Goal: Check status: Check status

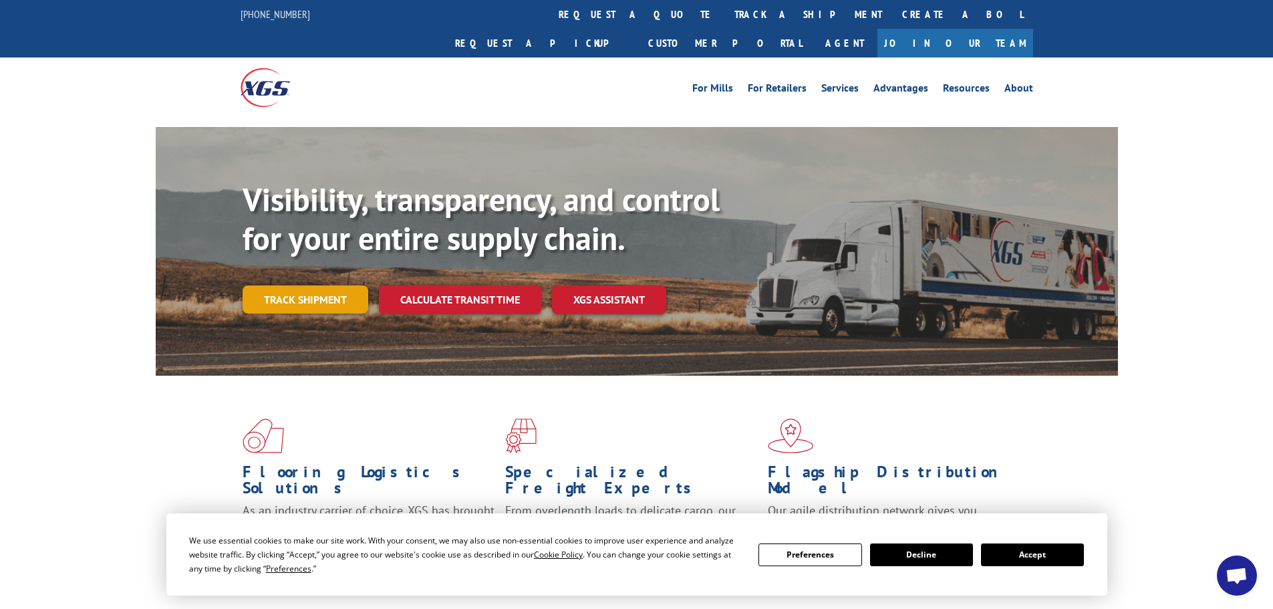
click at [295, 285] on link "Track shipment" at bounding box center [306, 299] width 126 height 28
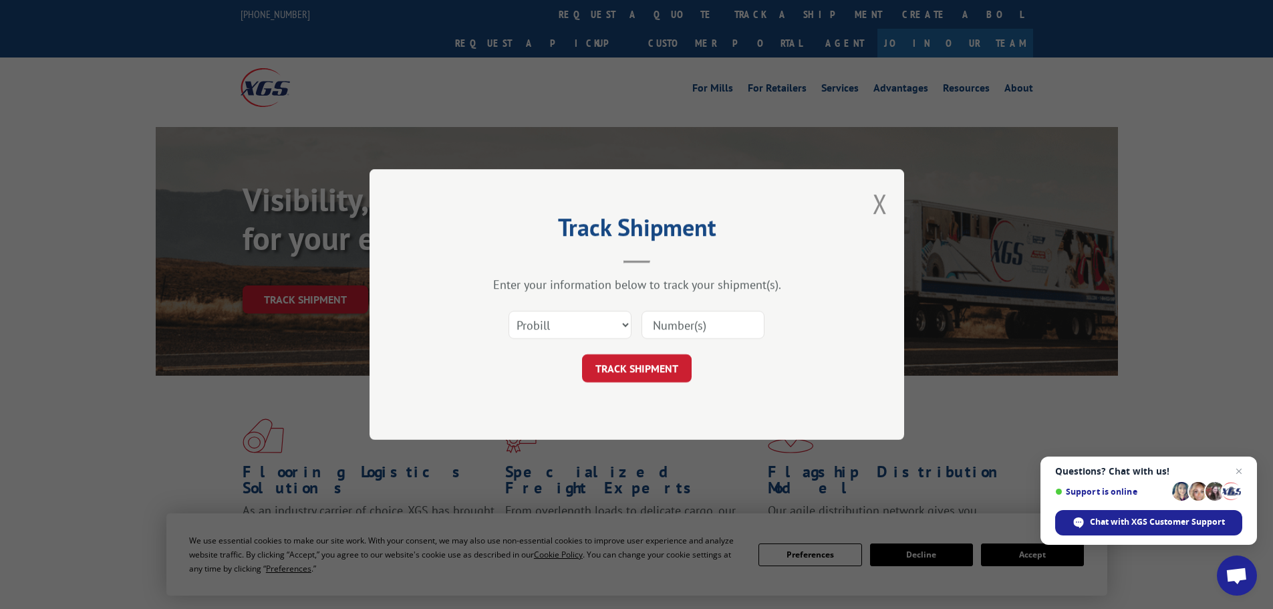
click at [683, 327] on input at bounding box center [703, 325] width 123 height 28
paste input "17604480"
type input "17604480"
click at [640, 368] on button "TRACK SHIPMENT" at bounding box center [637, 368] width 110 height 28
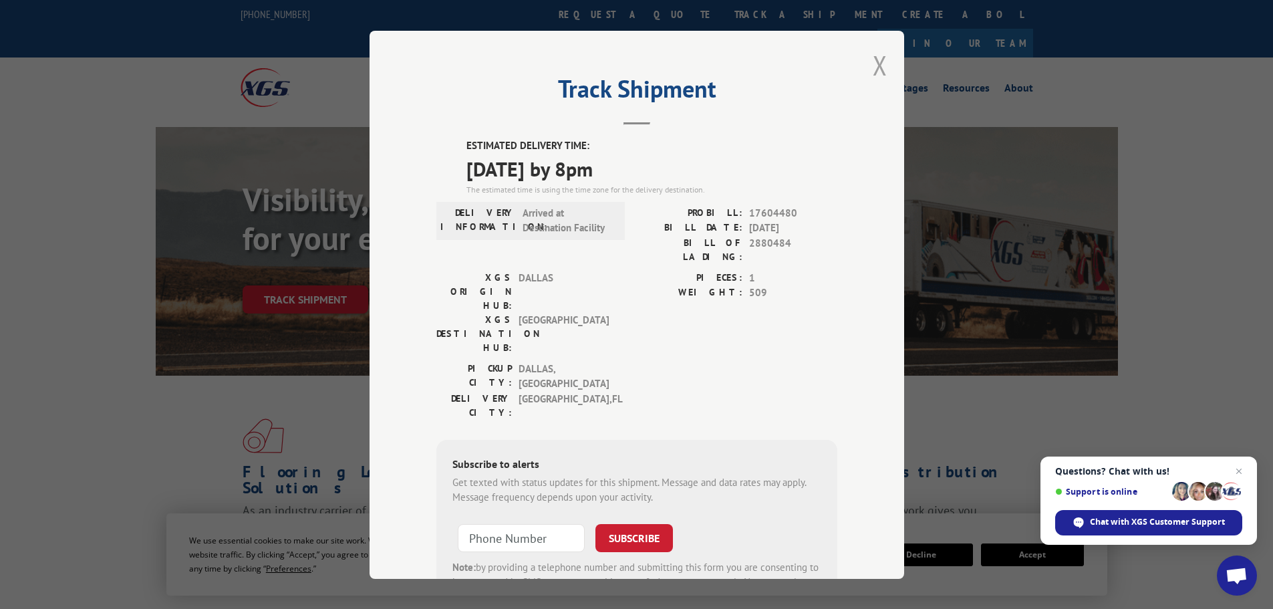
click at [875, 68] on button "Close modal" at bounding box center [880, 64] width 15 height 35
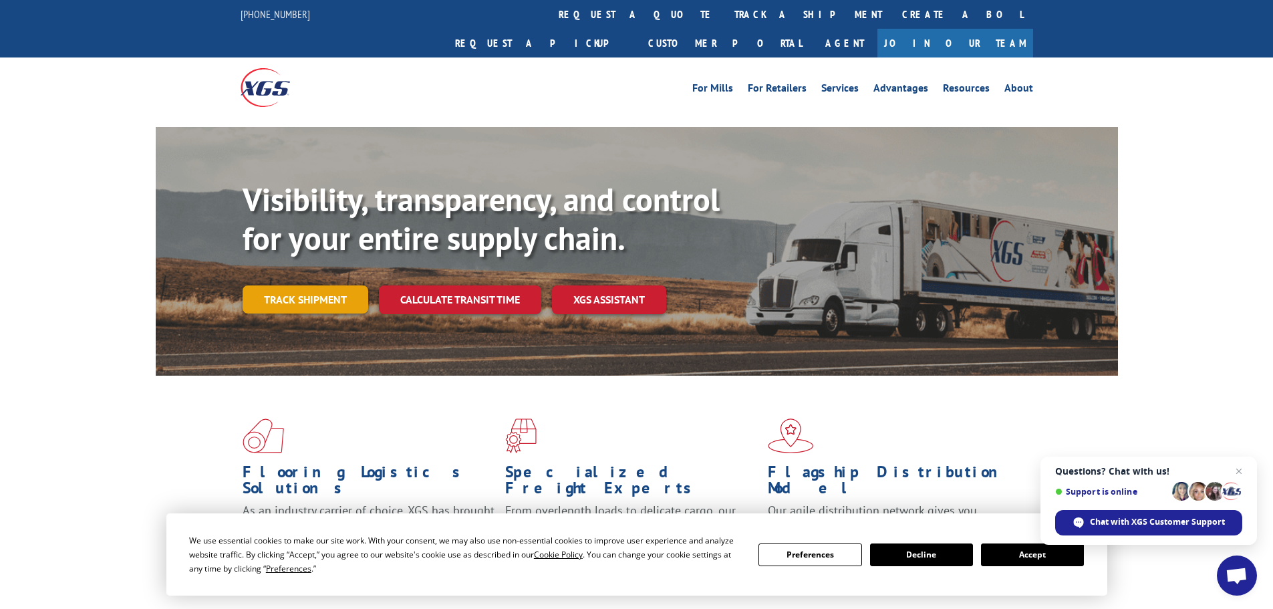
click at [318, 285] on link "Track shipment" at bounding box center [306, 299] width 126 height 28
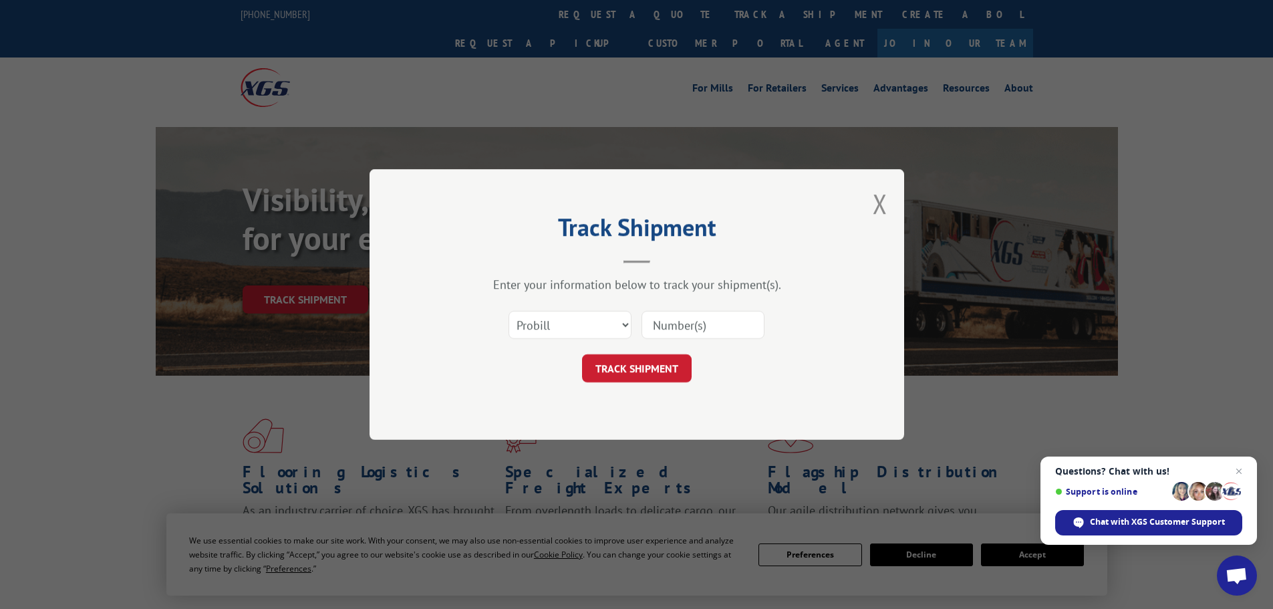
click at [671, 323] on input at bounding box center [703, 325] width 123 height 28
paste input "17326496"
type input "17326496"
click at [657, 360] on button "TRACK SHIPMENT" at bounding box center [637, 368] width 110 height 28
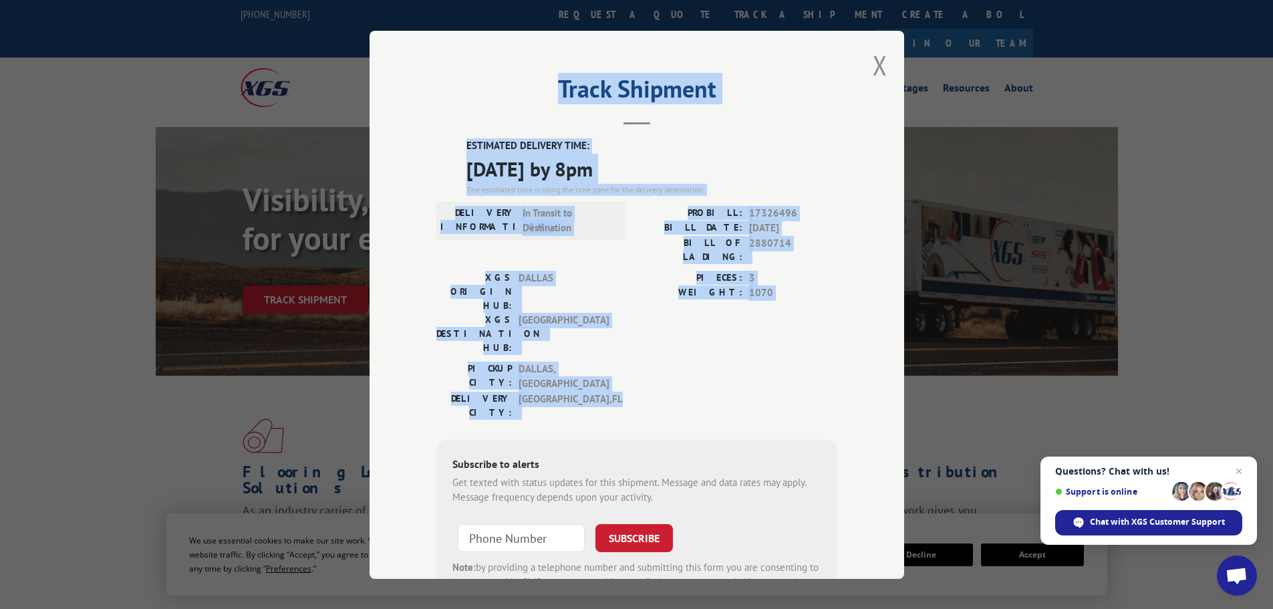
drag, startPoint x: 553, startPoint y: 84, endPoint x: 772, endPoint y: 334, distance: 332.6
click at [772, 334] on div "Track Shipment ESTIMATED DELIVERY TIME: [DATE] by 8pm The estimated time is usi…" at bounding box center [637, 305] width 535 height 548
copy div "Track Shipment ESTIMATED DELIVERY TIME: [DATE] by 8pm The estimated time is usi…"
click at [797, 305] on div "PIECES: 3 WEIGHT: 1070" at bounding box center [737, 315] width 201 height 91
drag, startPoint x: 763, startPoint y: 148, endPoint x: 664, endPoint y: 156, distance: 99.2
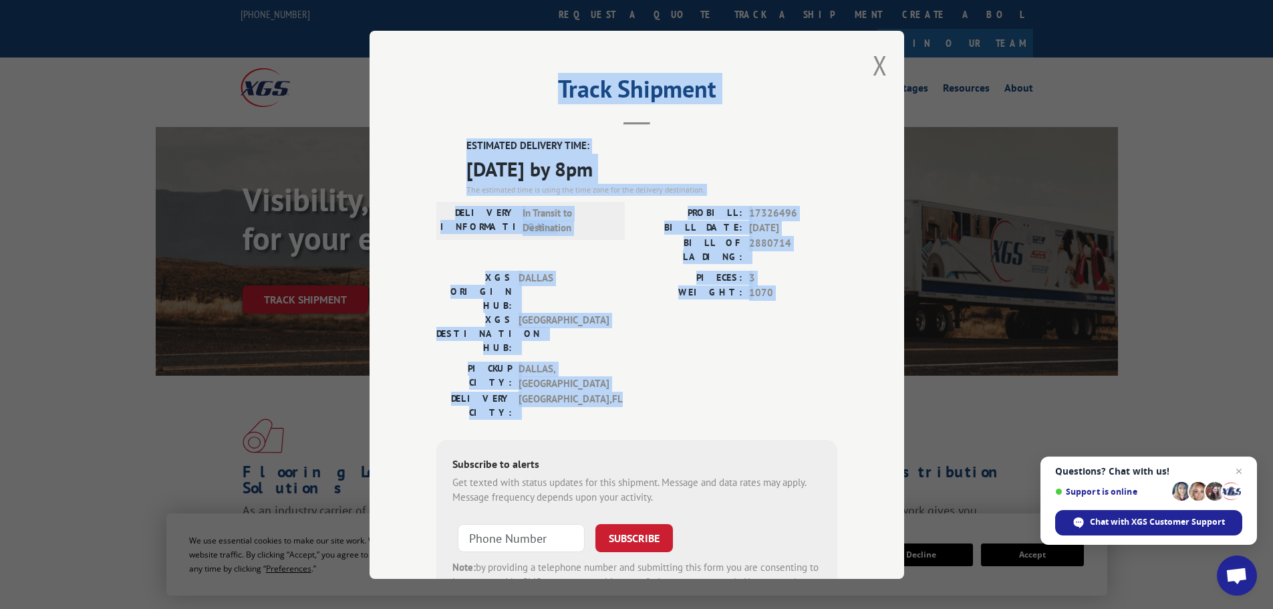
click at [762, 148] on label "ESTIMATED DELIVERY TIME:" at bounding box center [652, 145] width 371 height 15
click at [643, 92] on h2 "Track Shipment" at bounding box center [636, 92] width 401 height 25
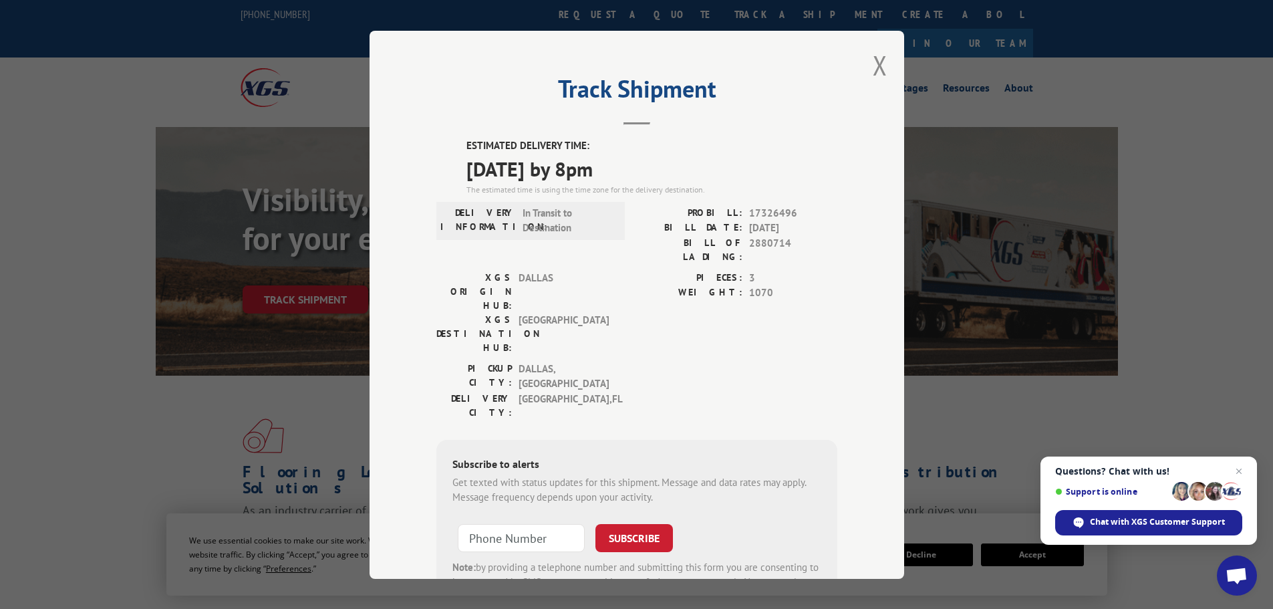
click at [867, 62] on div "Track Shipment ESTIMATED DELIVERY TIME: [DATE] by 8pm The estimated time is usi…" at bounding box center [637, 305] width 535 height 548
click at [873, 60] on button "Close modal" at bounding box center [880, 64] width 15 height 35
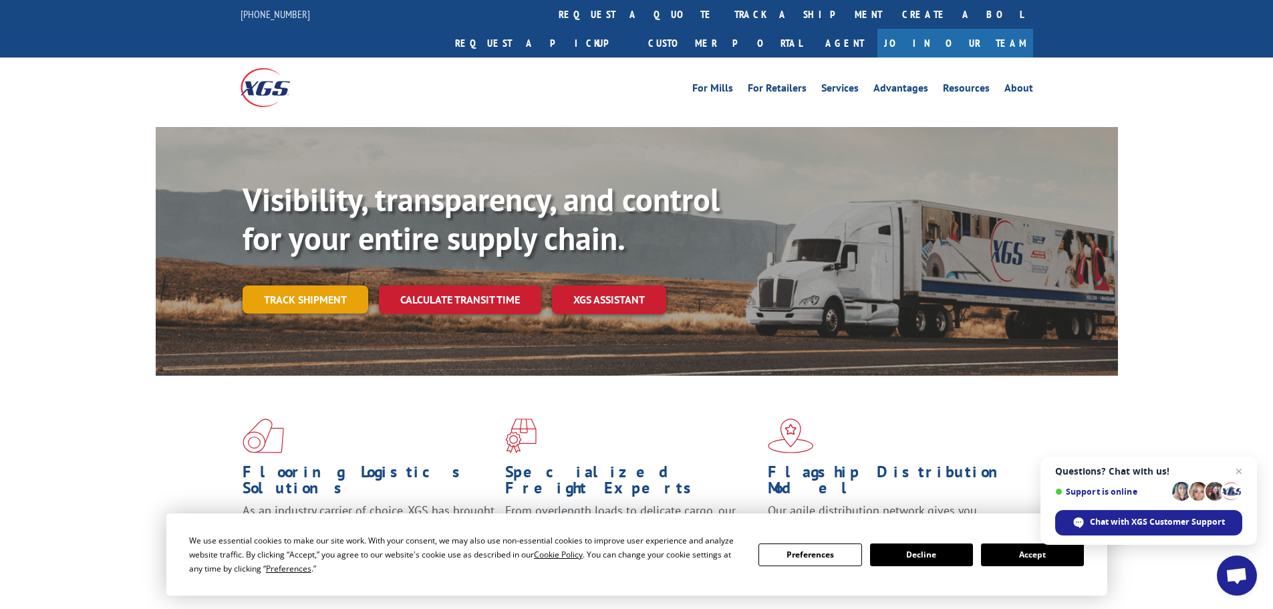
click at [284, 285] on link "Track shipment" at bounding box center [306, 299] width 126 height 28
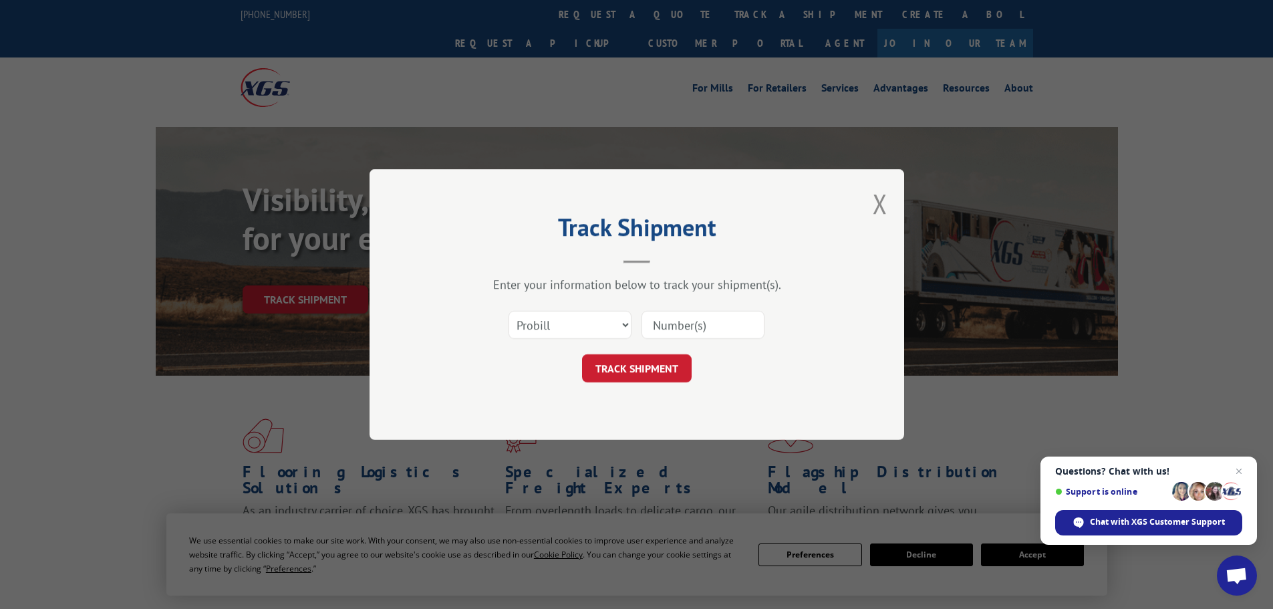
click at [682, 318] on input at bounding box center [703, 325] width 123 height 28
paste input "17604480"
type input "17604480"
click at [638, 366] on button "TRACK SHIPMENT" at bounding box center [637, 368] width 110 height 28
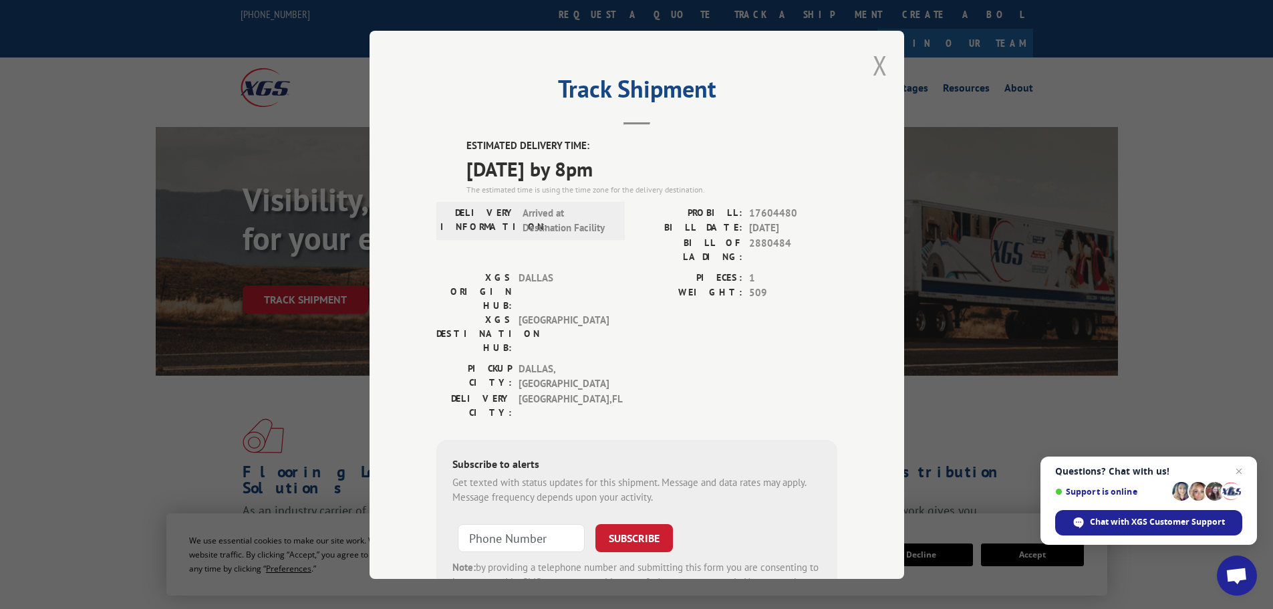
click at [878, 64] on button "Close modal" at bounding box center [880, 64] width 15 height 35
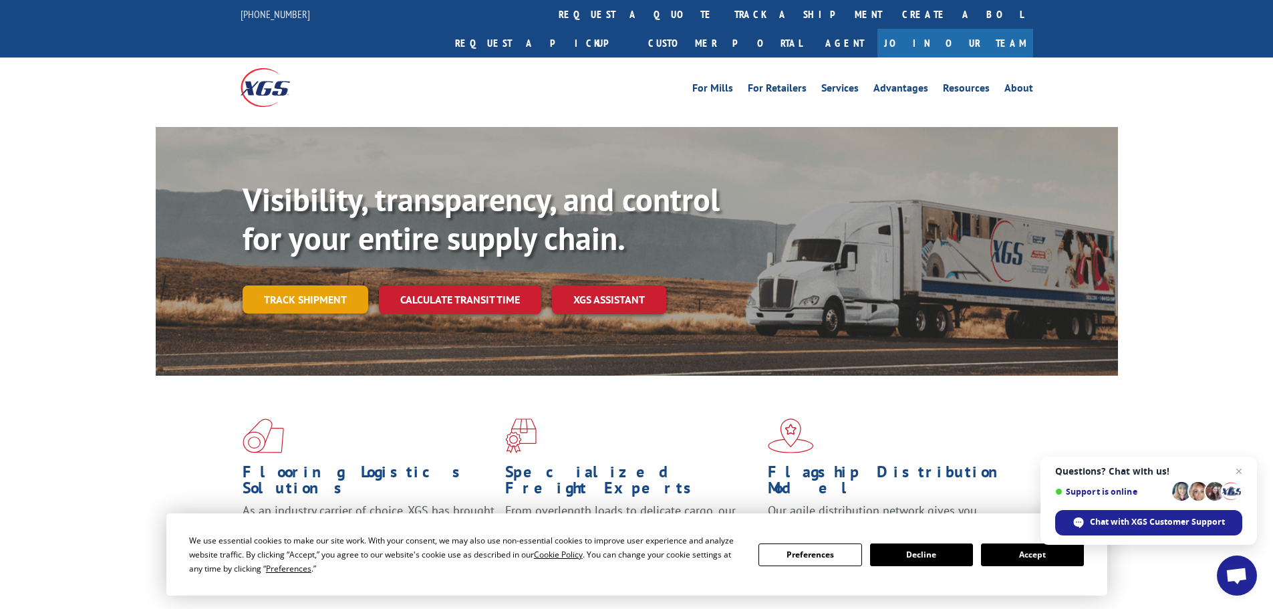
click at [345, 285] on link "Track shipment" at bounding box center [306, 299] width 126 height 28
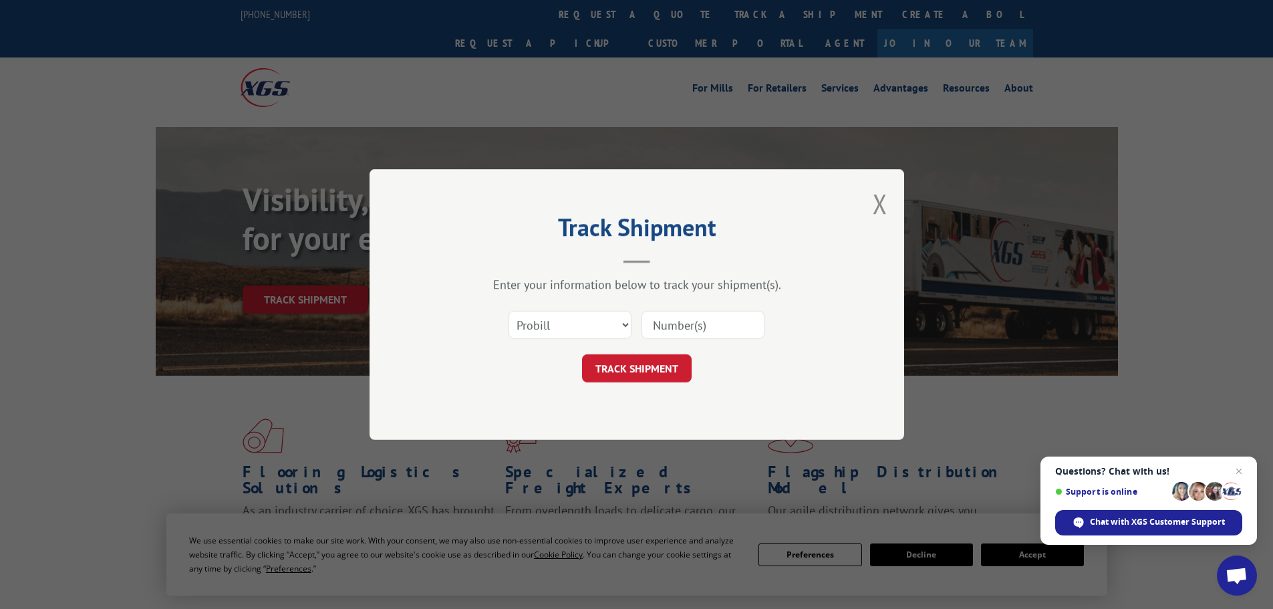
click at [674, 326] on input at bounding box center [703, 325] width 123 height 28
paste input "17326496"
type input "17326496"
click at [644, 363] on button "TRACK SHIPMENT" at bounding box center [637, 368] width 110 height 28
